Goal: Transaction & Acquisition: Download file/media

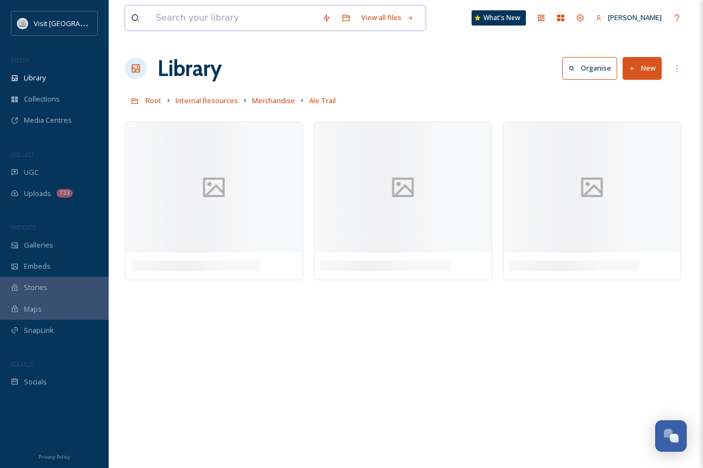
click at [204, 22] on input at bounding box center [233, 18] width 166 height 24
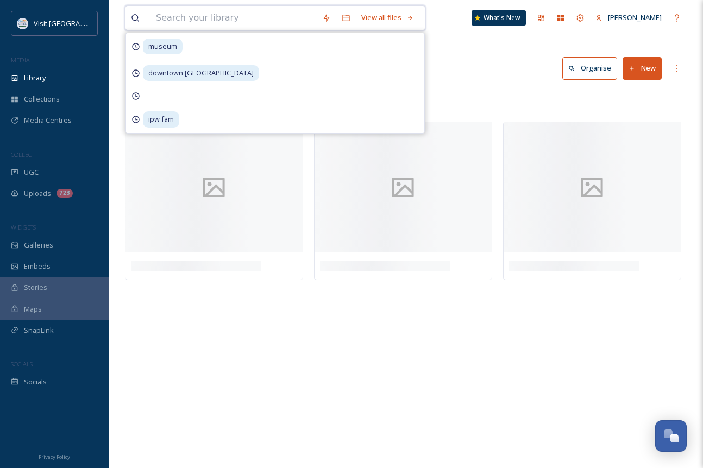
click at [190, 16] on input at bounding box center [233, 18] width 166 height 24
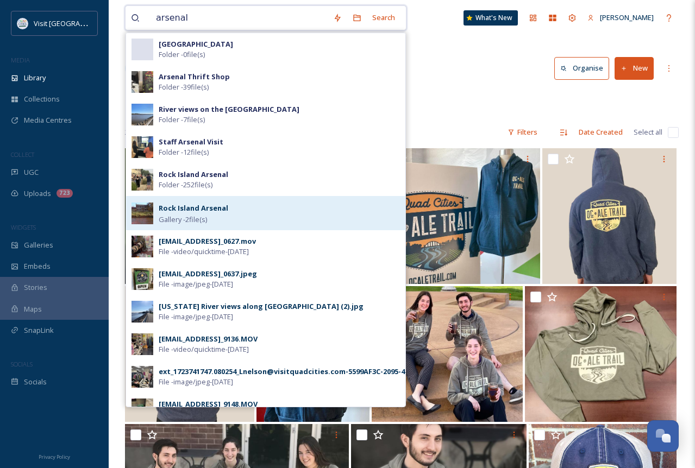
type input "arsenal"
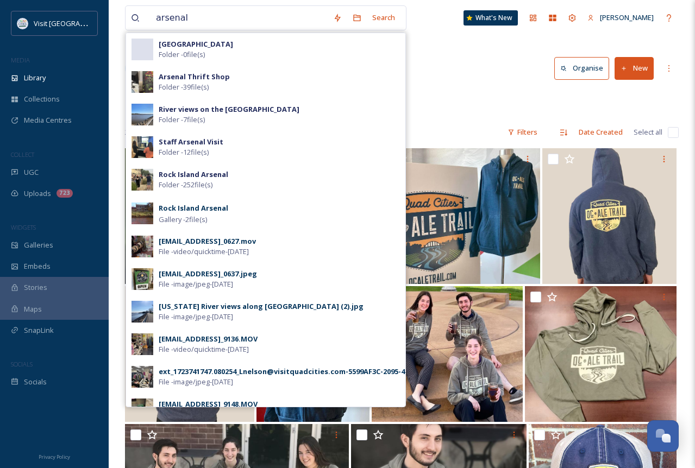
click at [200, 212] on strong "Rock Island Arsenal" at bounding box center [194, 208] width 70 height 10
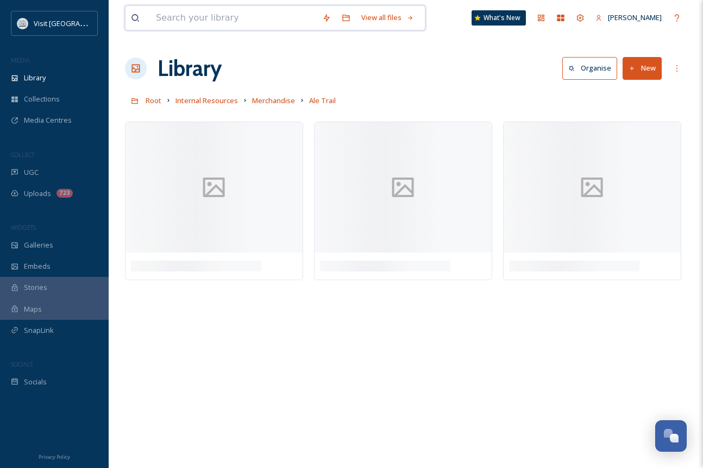
click at [201, 14] on input at bounding box center [233, 18] width 166 height 24
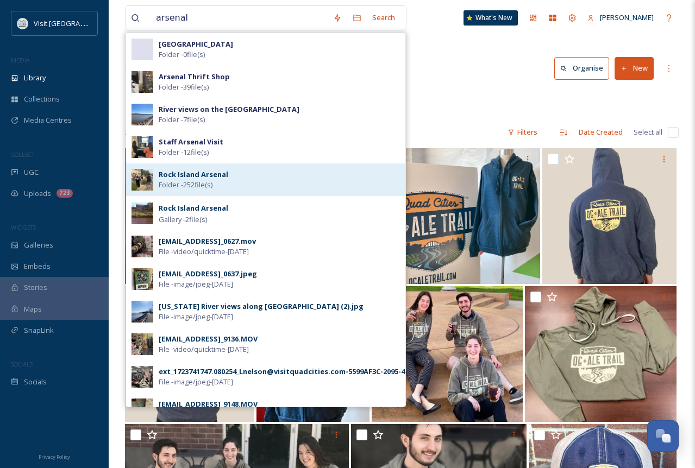
click at [221, 174] on strong "Rock Island Arsenal" at bounding box center [194, 174] width 70 height 10
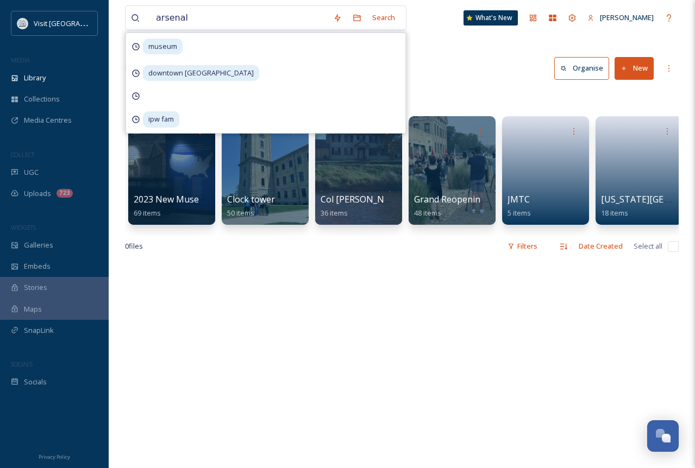
click at [477, 66] on div "Library Organise New" at bounding box center [401, 68] width 553 height 33
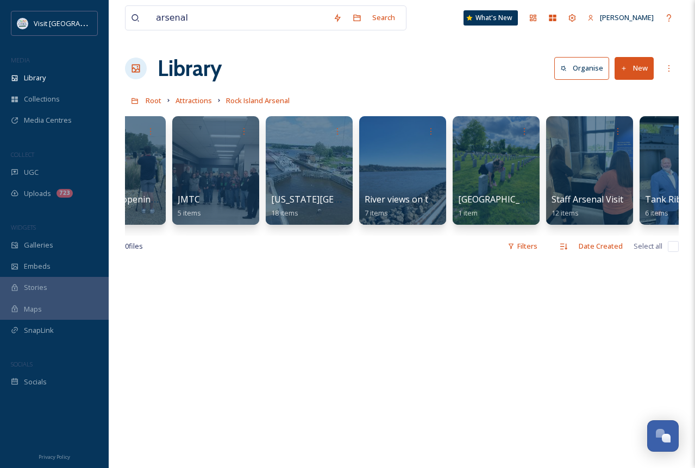
scroll to position [0, 381]
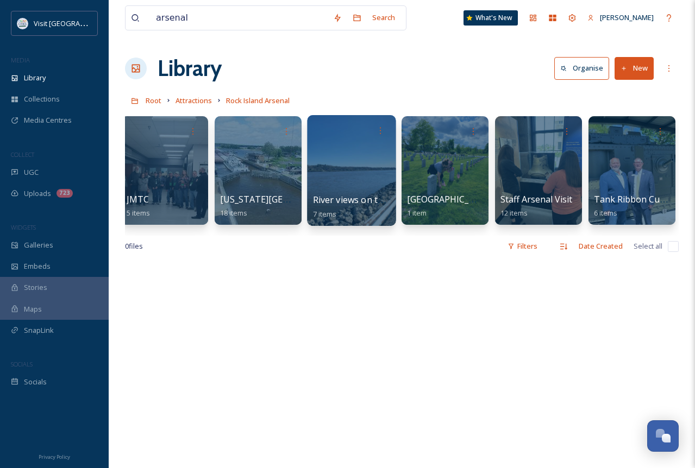
click at [323, 157] on div at bounding box center [351, 170] width 89 height 111
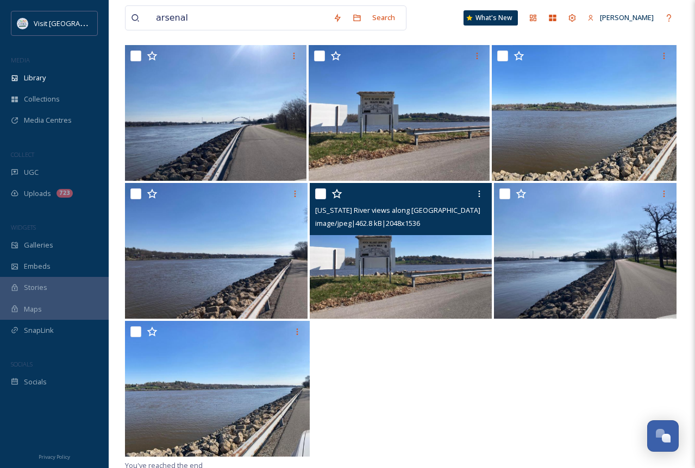
scroll to position [148, 0]
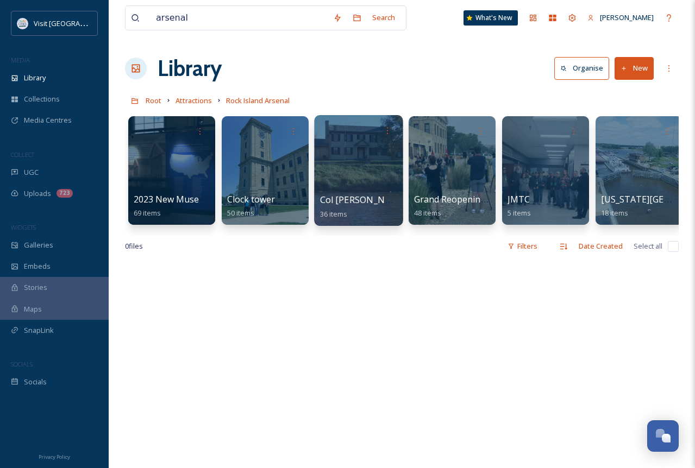
click at [344, 186] on div at bounding box center [358, 170] width 89 height 111
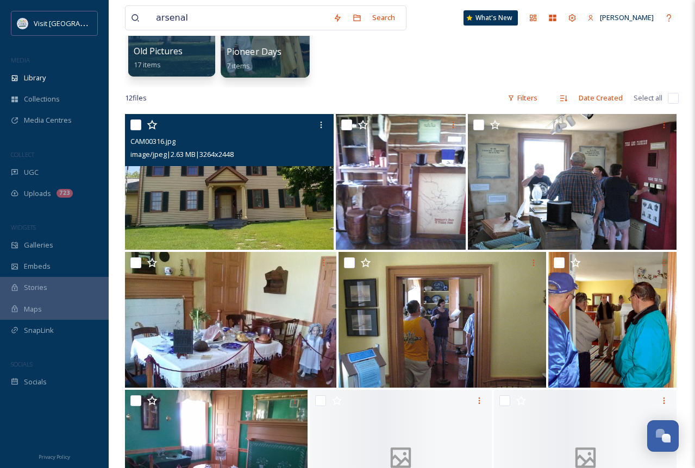
scroll to position [163, 0]
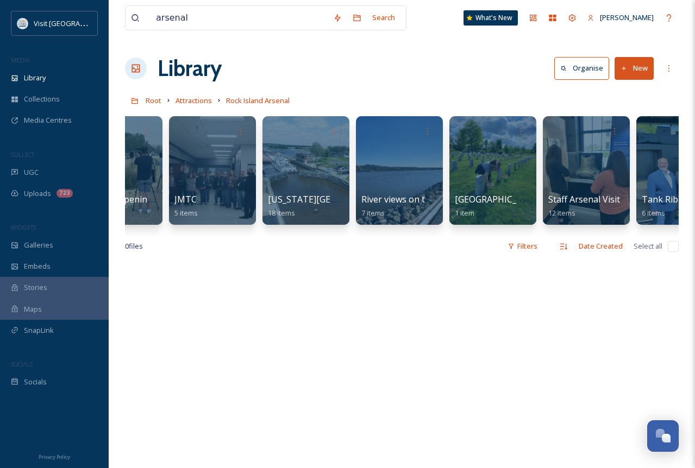
scroll to position [0, 381]
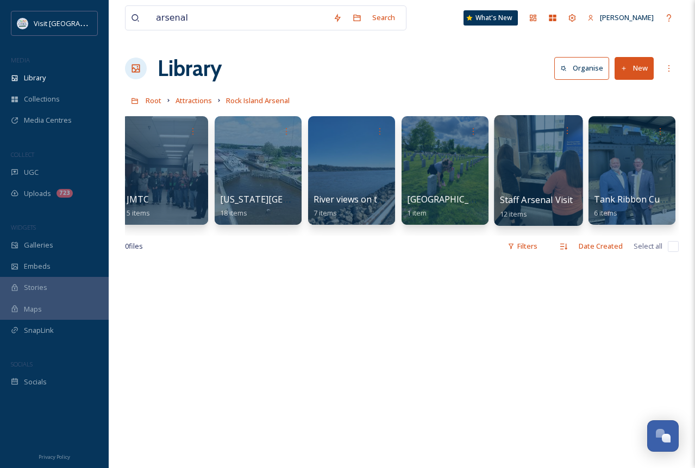
click at [552, 148] on div at bounding box center [538, 170] width 89 height 111
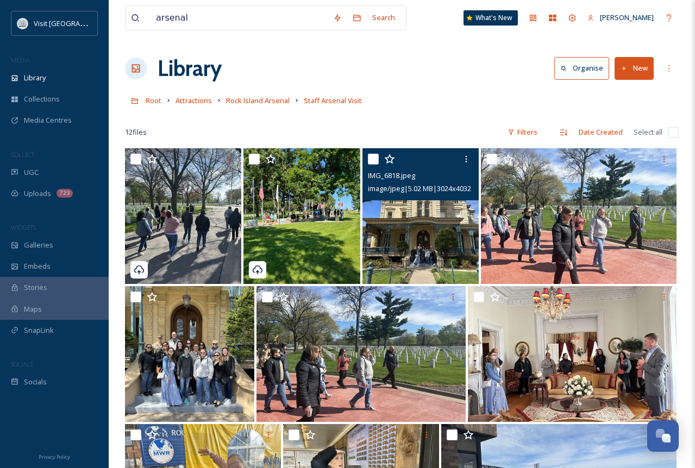
click at [411, 223] on img at bounding box center [420, 216] width 116 height 136
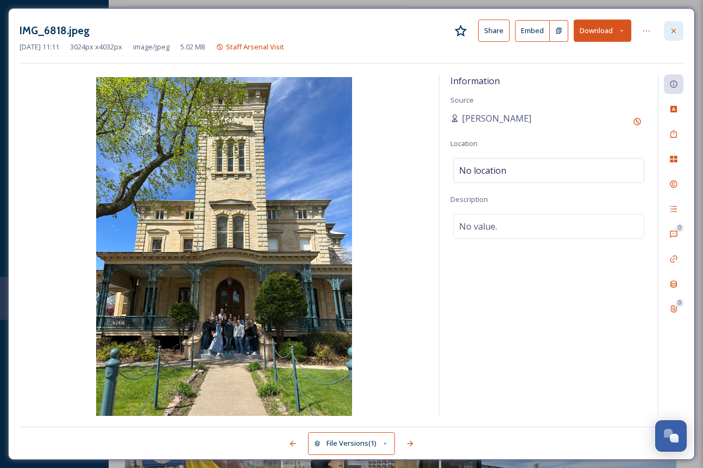
click at [682, 33] on div at bounding box center [674, 31] width 20 height 20
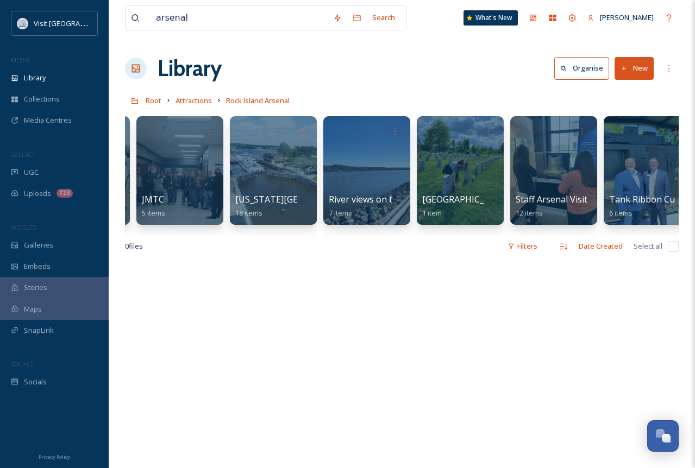
scroll to position [0, 381]
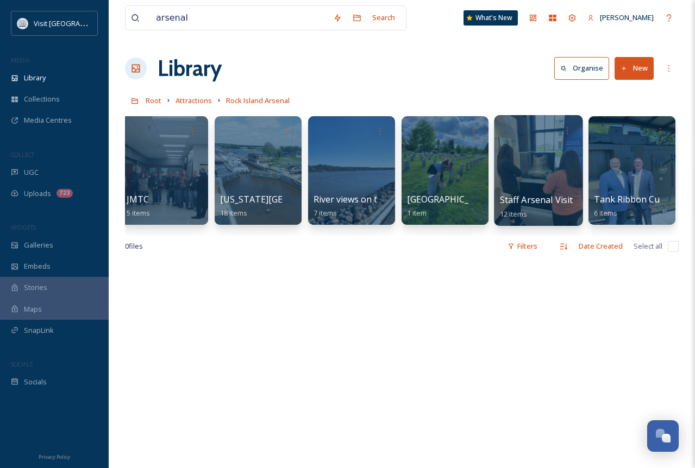
click at [513, 169] on div at bounding box center [538, 170] width 89 height 111
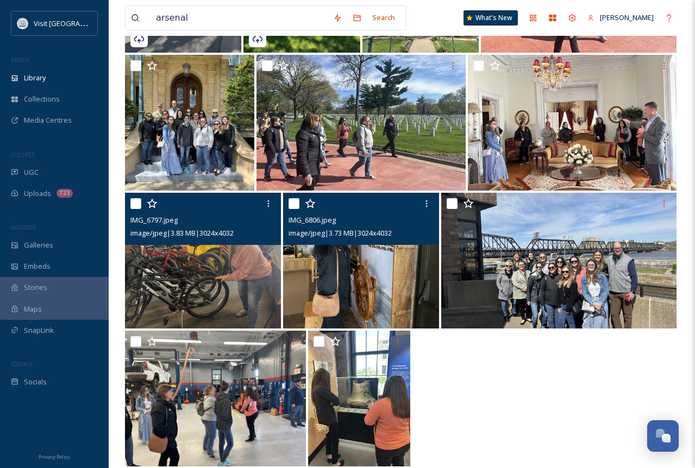
scroll to position [245, 0]
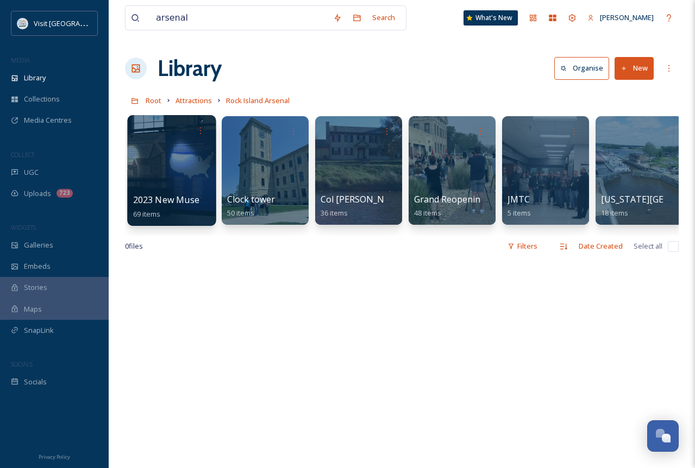
click at [155, 167] on div at bounding box center [171, 170] width 89 height 111
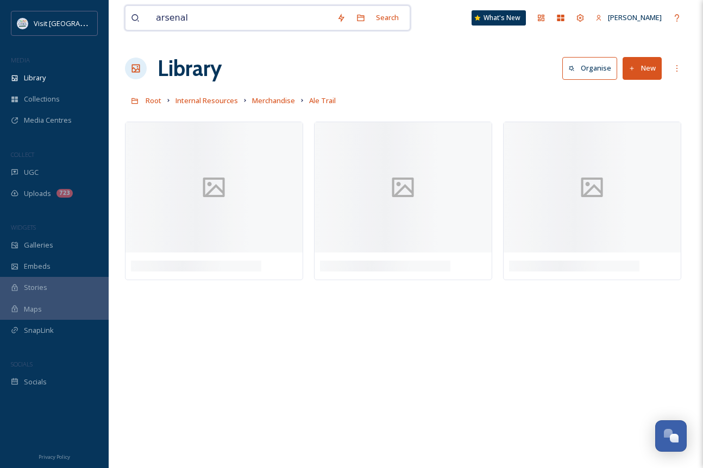
click at [235, 16] on input "arsenal" at bounding box center [240, 18] width 181 height 24
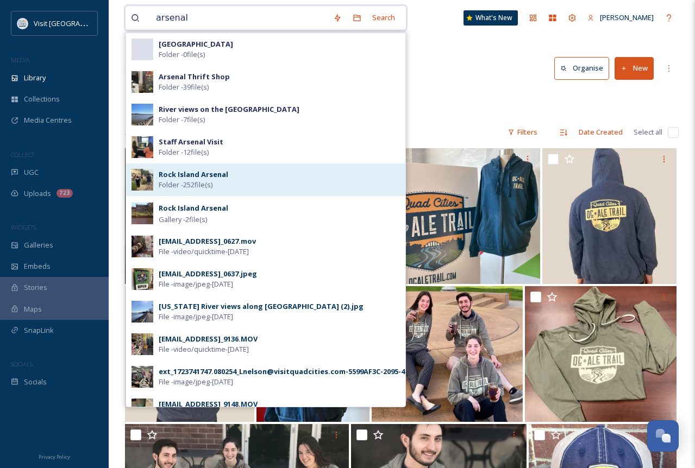
type input "arsenal"
click at [209, 185] on span "Folder - 252 file(s)" at bounding box center [186, 185] width 54 height 10
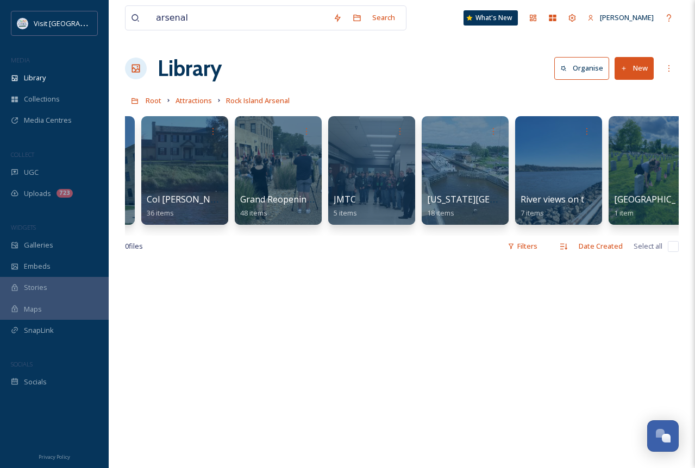
scroll to position [0, 298]
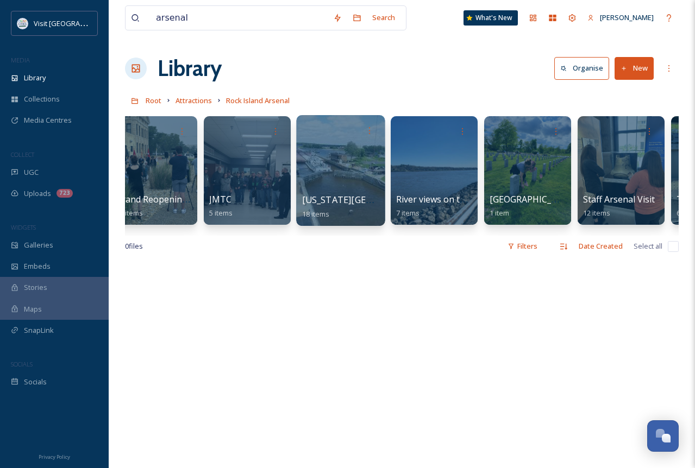
click at [342, 180] on div at bounding box center [340, 170] width 89 height 111
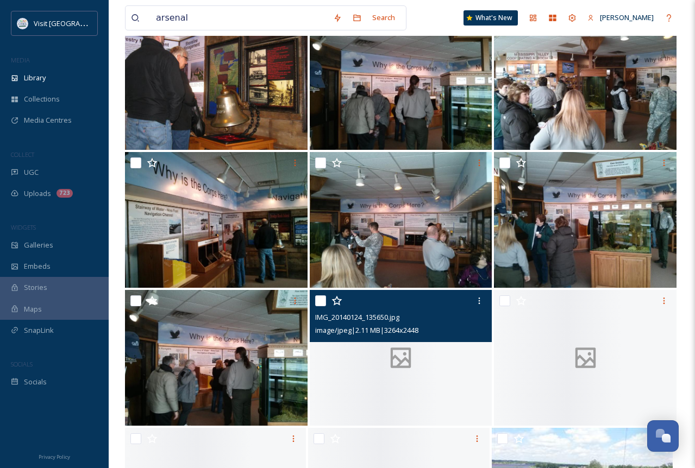
scroll to position [521, 0]
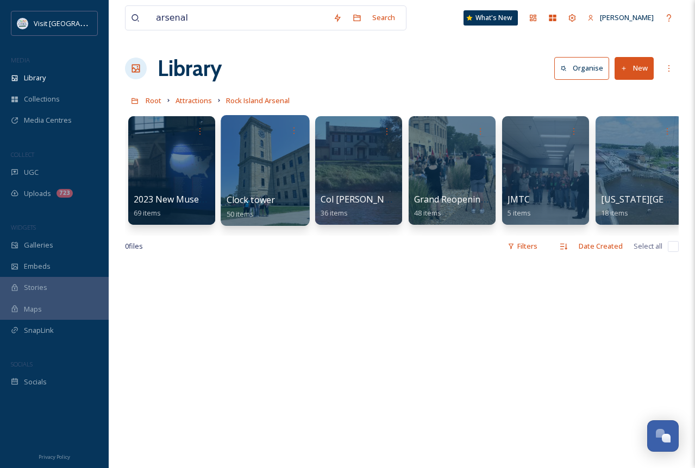
click at [273, 171] on div at bounding box center [264, 170] width 89 height 111
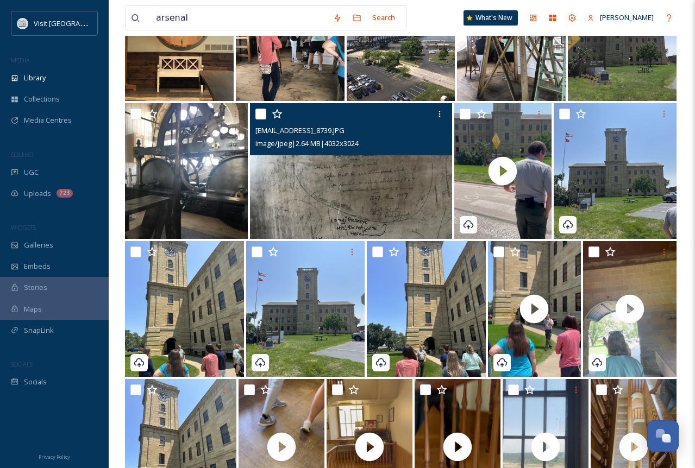
scroll to position [326, 0]
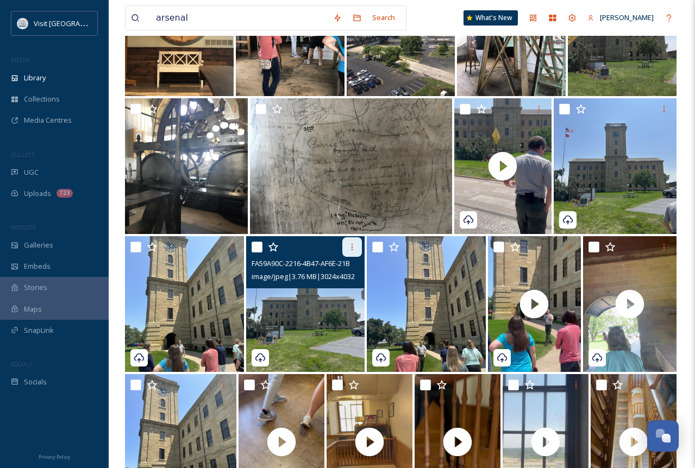
click at [349, 249] on icon at bounding box center [352, 247] width 9 height 9
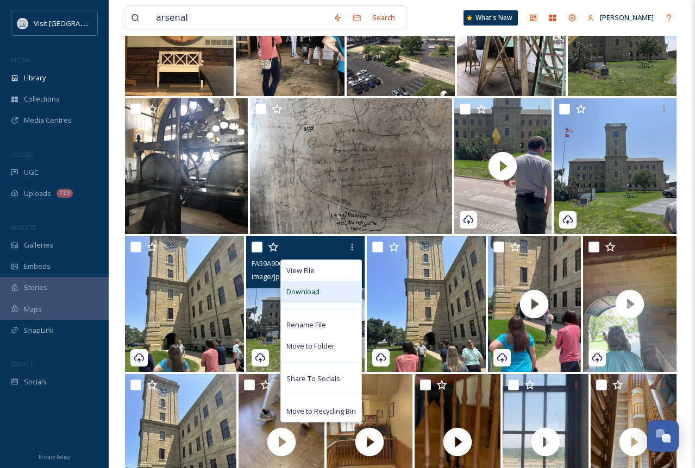
click at [307, 295] on span "Download" at bounding box center [302, 292] width 33 height 10
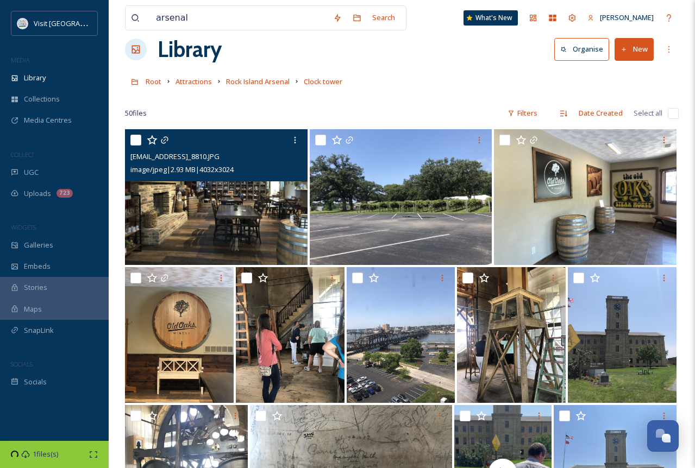
scroll to position [0, 0]
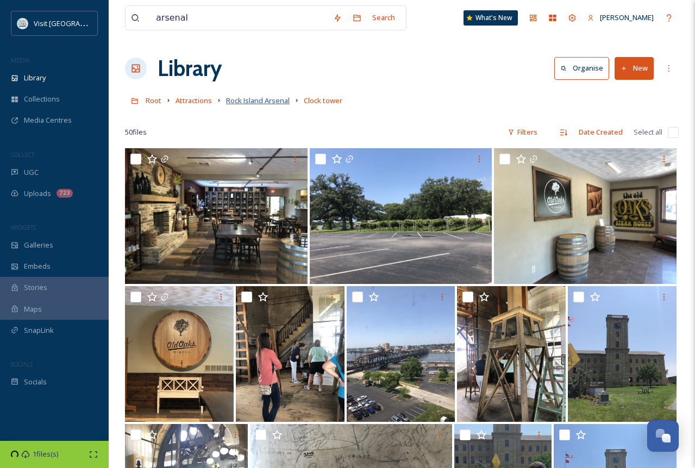
click at [256, 104] on span "Rock Island Arsenal" at bounding box center [258, 101] width 64 height 10
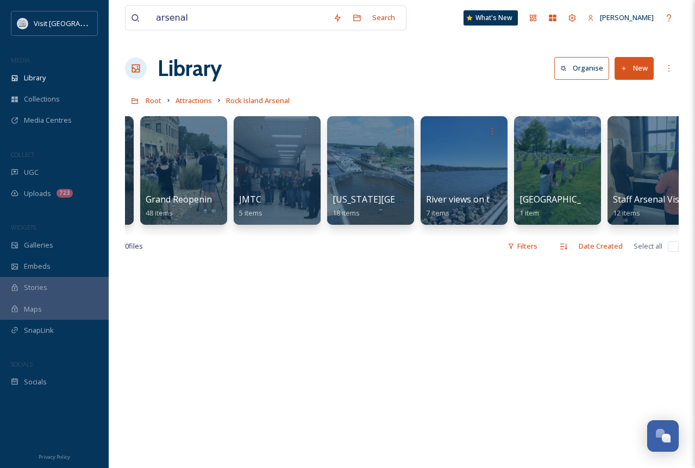
scroll to position [0, 381]
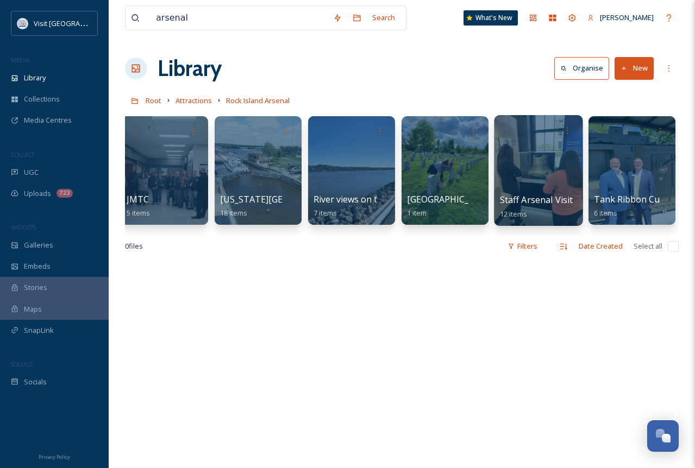
click at [507, 179] on div at bounding box center [538, 170] width 89 height 111
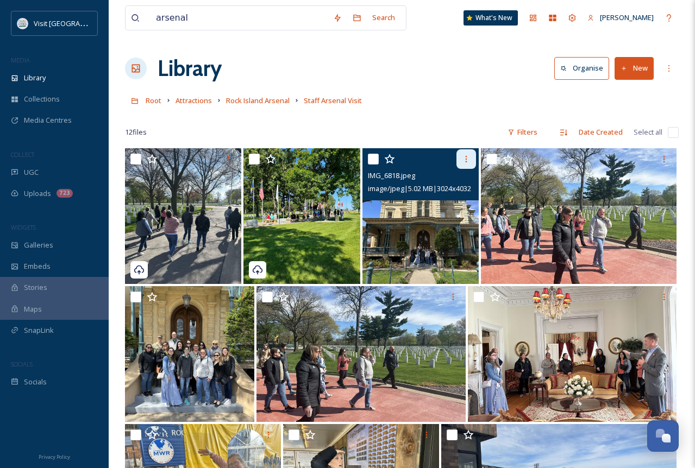
click at [464, 157] on icon at bounding box center [466, 159] width 9 height 9
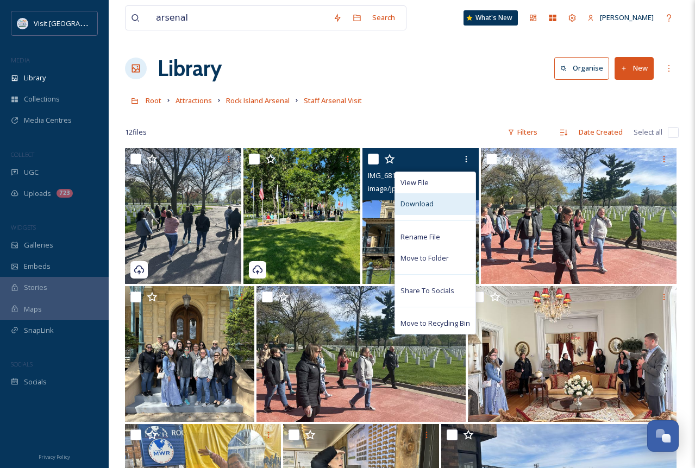
click at [446, 201] on div "Download" at bounding box center [435, 203] width 80 height 21
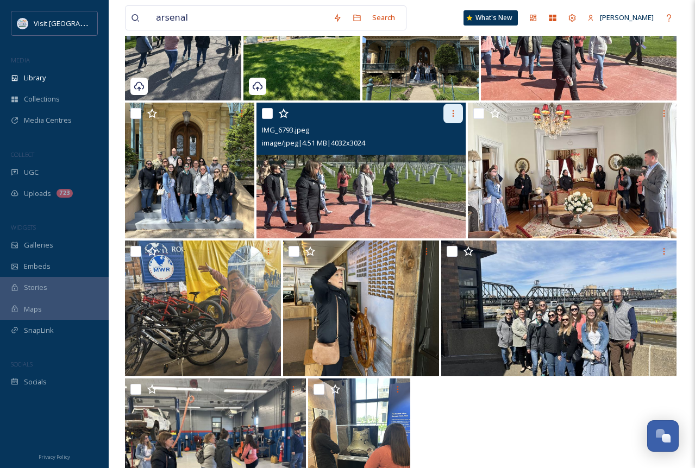
scroll to position [217, 0]
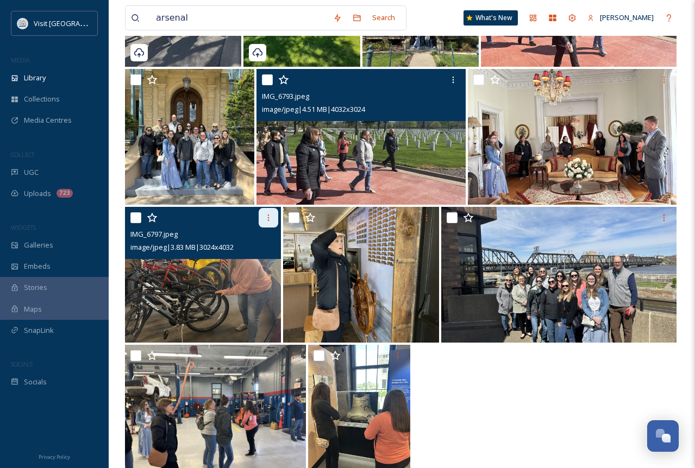
click at [260, 221] on div at bounding box center [269, 218] width 20 height 20
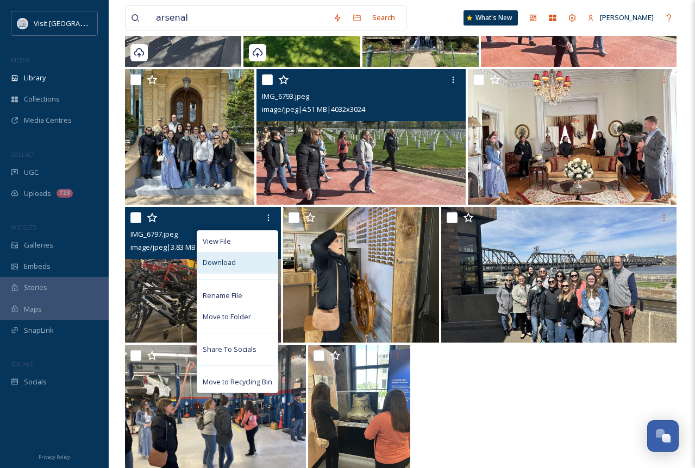
click at [215, 263] on span "Download" at bounding box center [219, 262] width 33 height 10
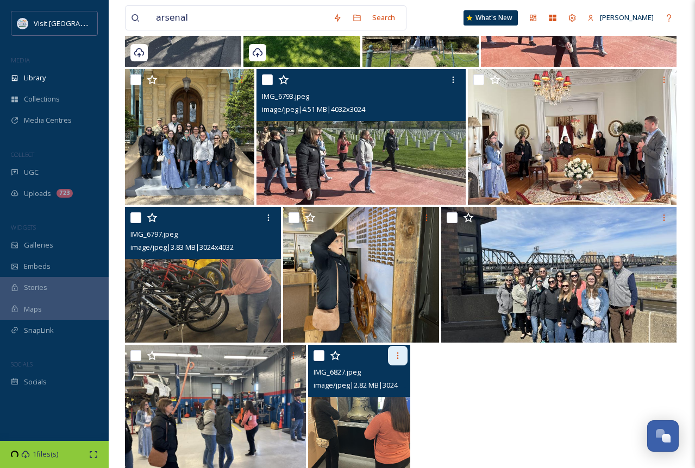
click at [399, 360] on icon at bounding box center [397, 355] width 9 height 9
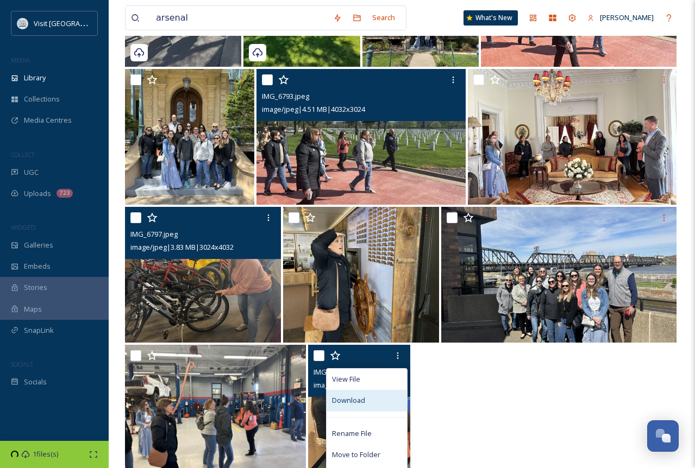
click at [352, 397] on span "Download" at bounding box center [348, 400] width 33 height 10
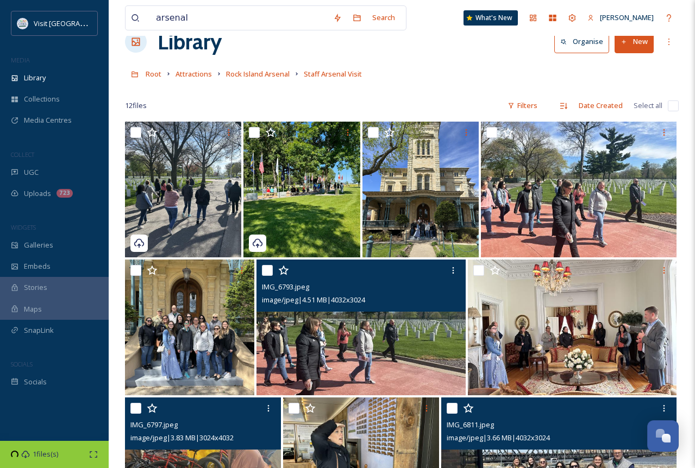
scroll to position [0, 0]
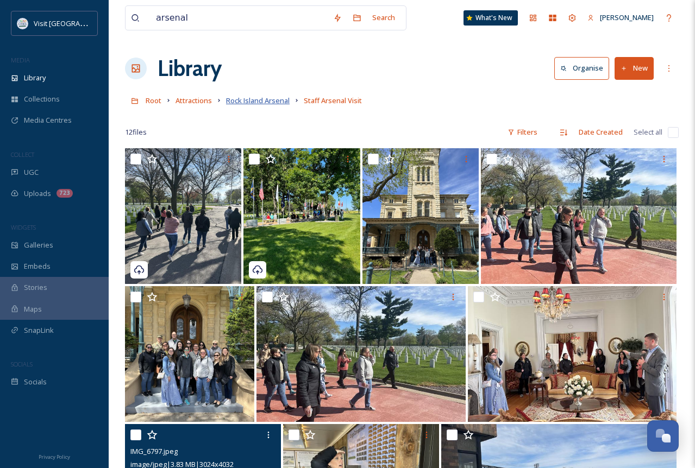
click at [248, 100] on span "Rock Island Arsenal" at bounding box center [258, 101] width 64 height 10
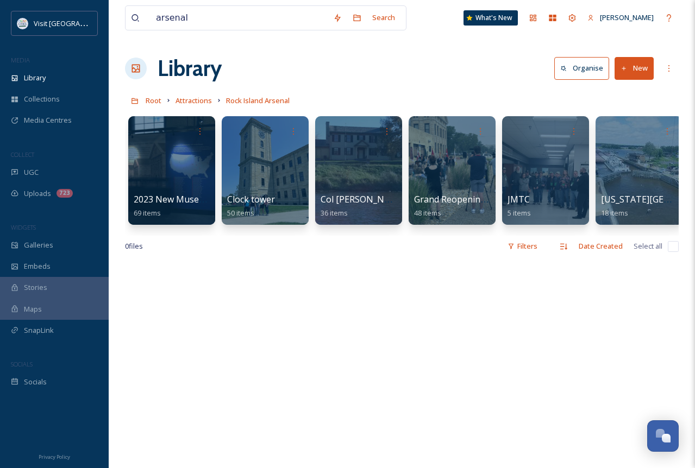
scroll to position [0, 381]
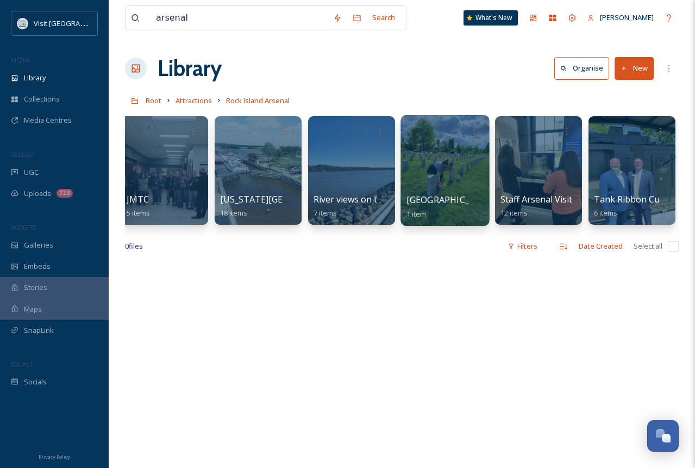
click at [461, 171] on div at bounding box center [444, 170] width 89 height 111
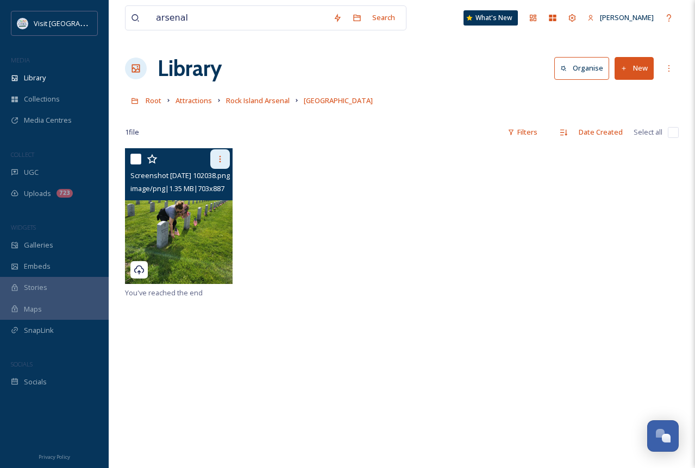
click at [216, 156] on icon at bounding box center [220, 159] width 9 height 9
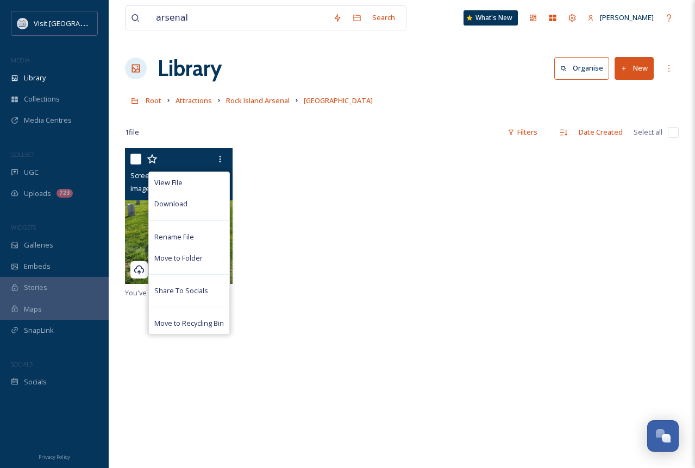
drag, startPoint x: 199, startPoint y: 204, endPoint x: 198, endPoint y: 211, distance: 6.6
click at [200, 205] on div "Download" at bounding box center [189, 203] width 80 height 21
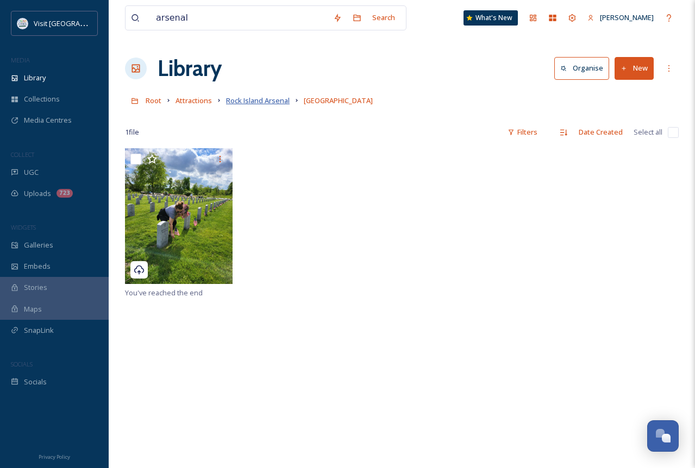
click at [257, 100] on span "Rock Island Arsenal" at bounding box center [258, 101] width 64 height 10
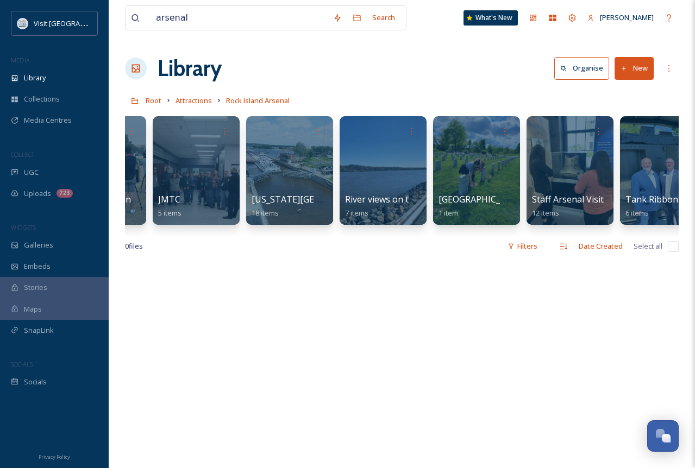
scroll to position [0, 368]
